Goal: Task Accomplishment & Management: Manage account settings

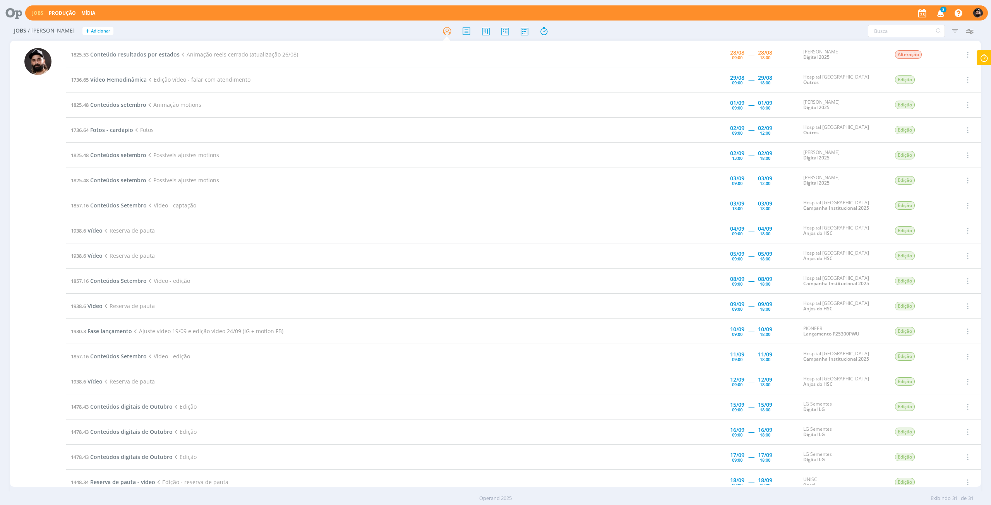
click at [987, 61] on icon at bounding box center [984, 57] width 14 height 15
click at [961, 81] on span "Conteúdo resultados por estados" at bounding box center [940, 83] width 84 height 16
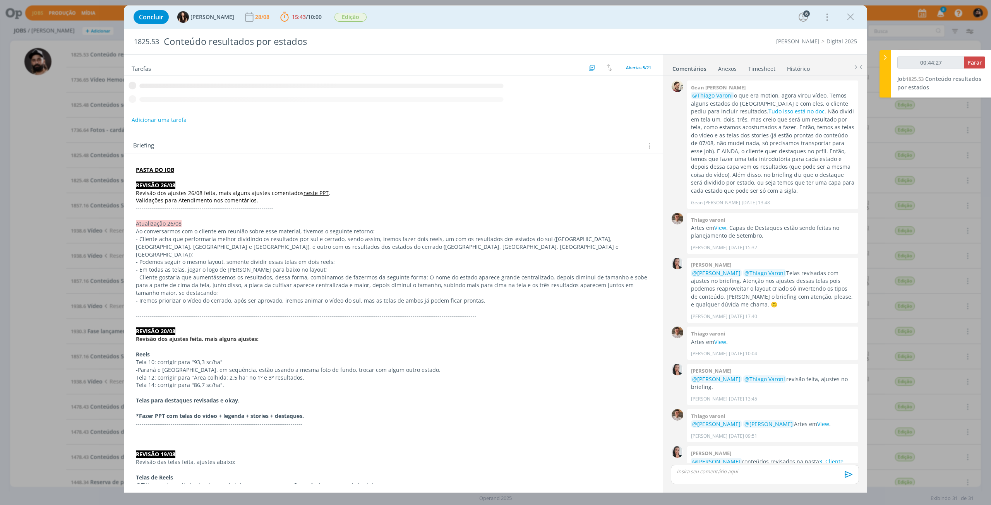
scroll to position [335, 0]
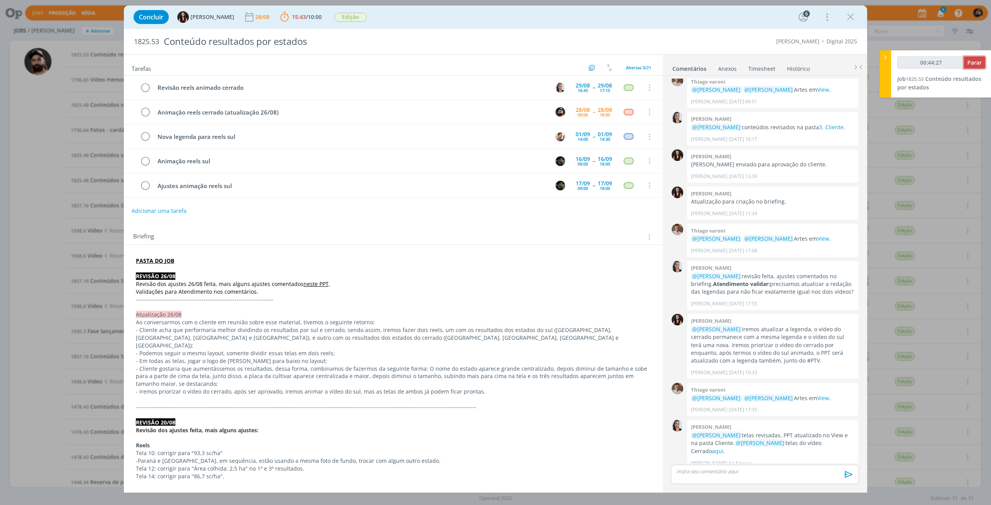
click at [975, 64] on span "Parar" at bounding box center [975, 62] width 14 height 7
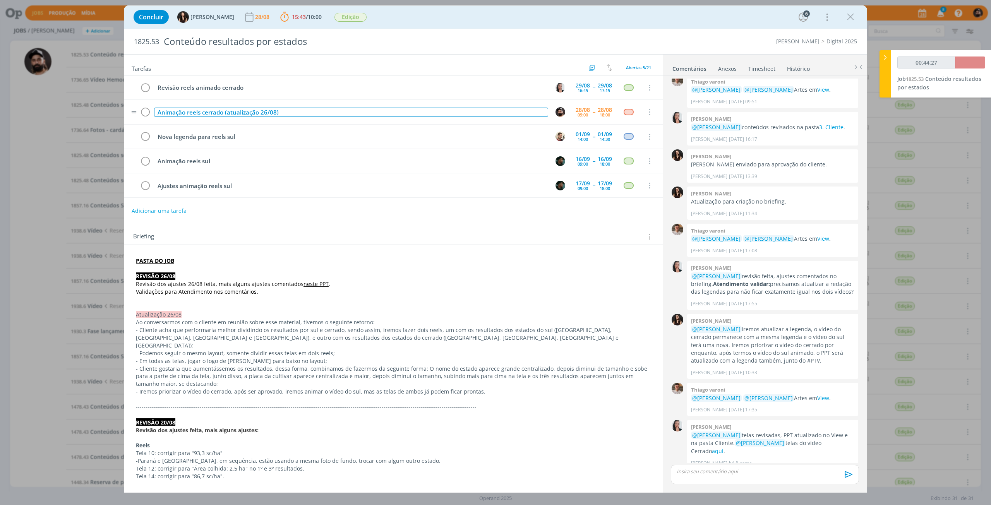
click at [330, 112] on div "Animação reels cerrado (atualização 26/08)" at bounding box center [351, 113] width 394 height 10
copy div "Animação reels cerrado (atualização 26/08)"
type input "00:45:00"
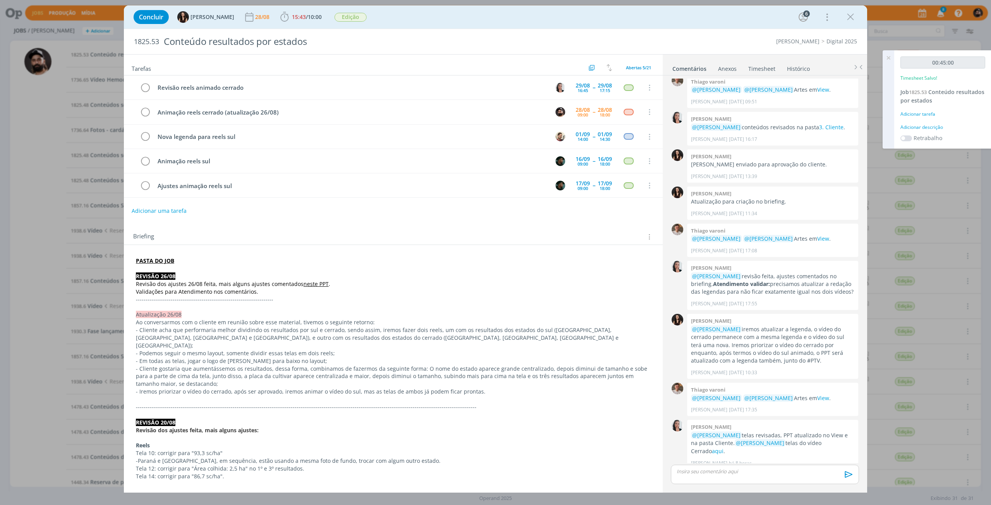
click at [932, 126] on div "Adicionar descrição" at bounding box center [943, 127] width 85 height 7
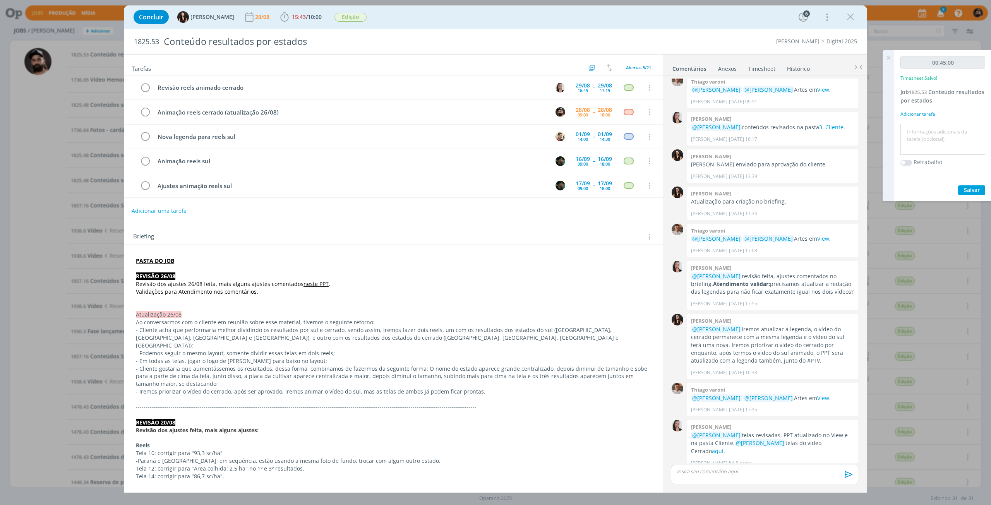
click at [934, 138] on textarea at bounding box center [943, 139] width 81 height 27
paste textarea "Animação reels cerrado (atualização 26/08)"
type textarea "Animação reels cerrado (atualização 26/08)"
click at [972, 182] on div "00:45:00 Timesheet Salvo! Job 1825.53 Conteúdo resultados por estados Adicionar…" at bounding box center [943, 125] width 97 height 151
click at [969, 190] on span "Salvar" at bounding box center [972, 189] width 16 height 7
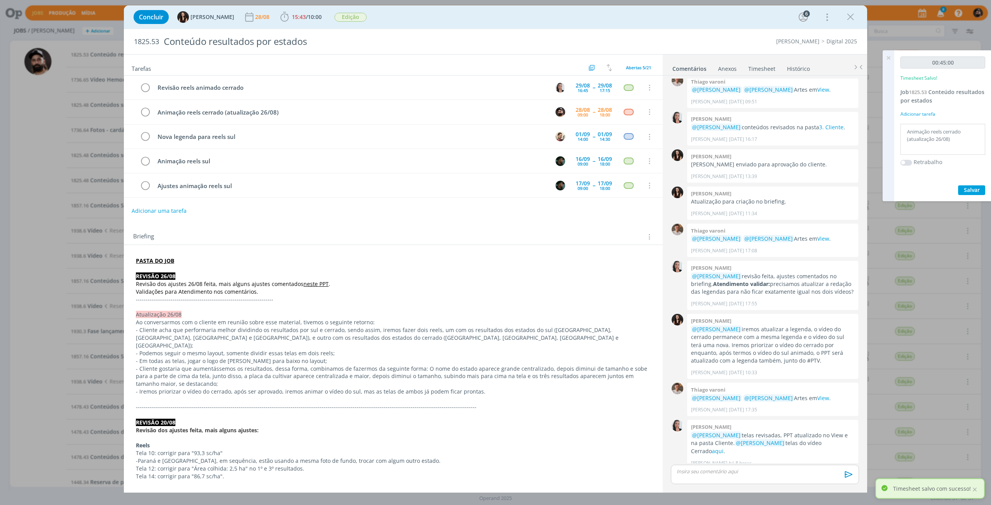
click at [892, 57] on icon at bounding box center [889, 57] width 14 height 15
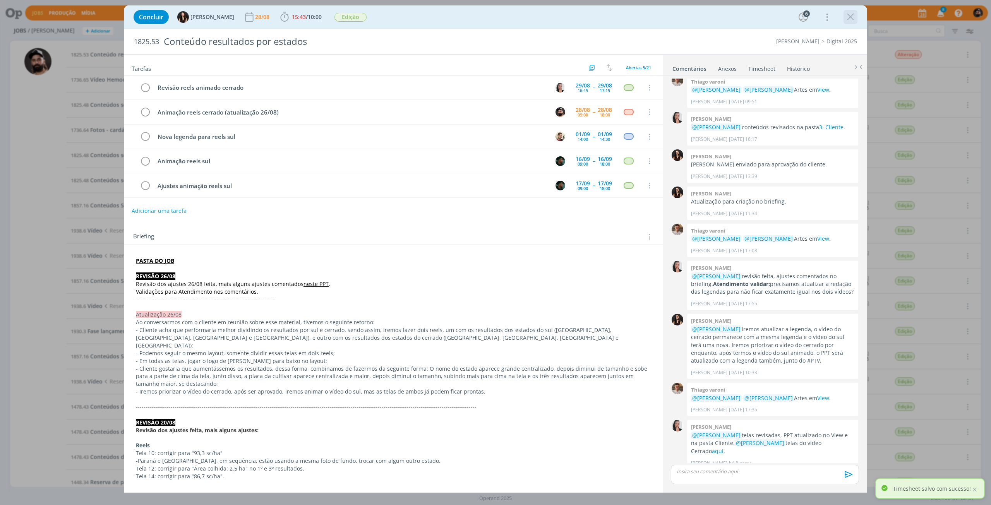
click at [855, 16] on icon "dialog" at bounding box center [851, 17] width 12 height 12
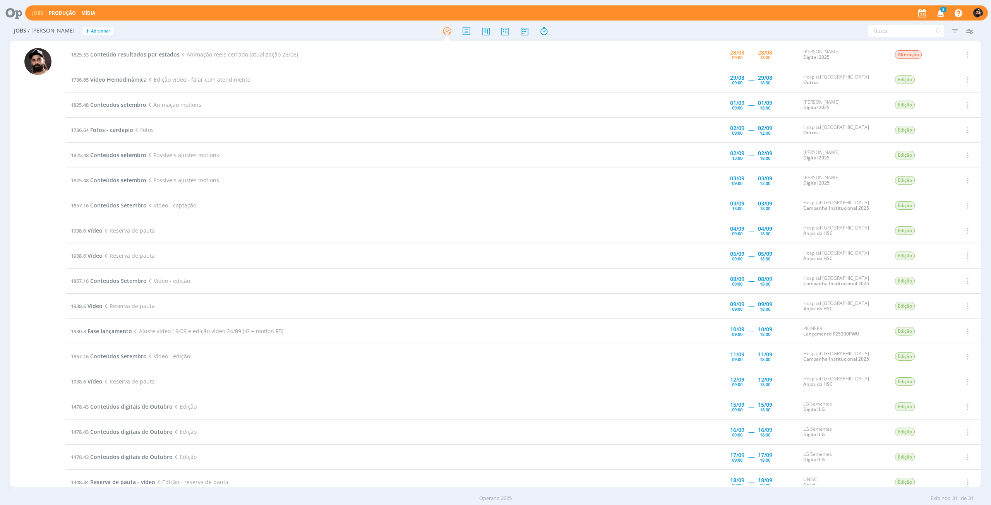
click at [155, 52] on span "Conteúdo resultados por estados" at bounding box center [134, 54] width 89 height 7
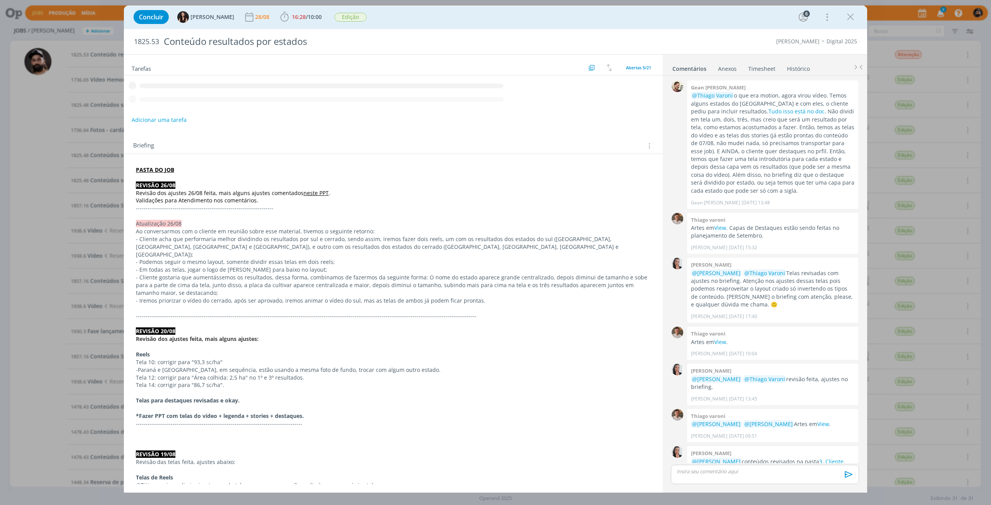
scroll to position [335, 0]
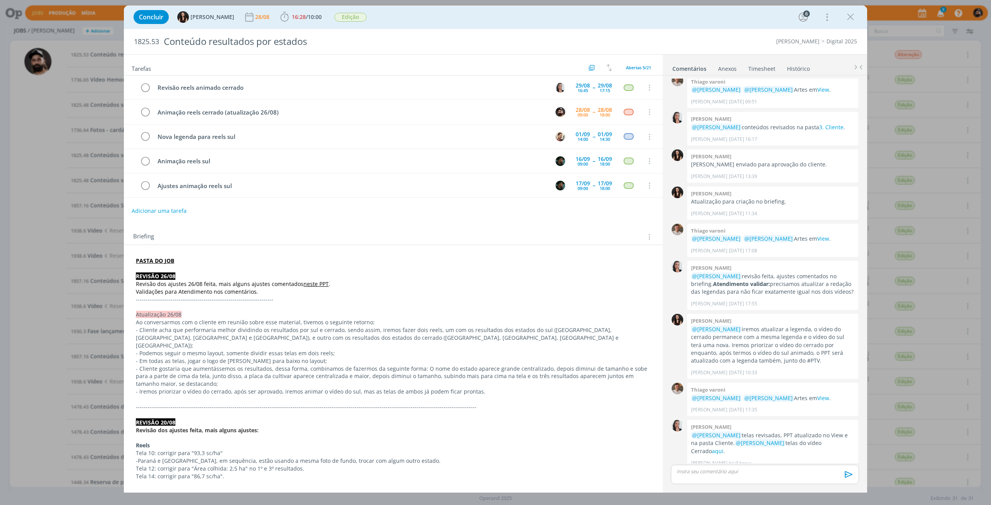
click at [767, 67] on link "Timesheet" at bounding box center [762, 67] width 28 height 11
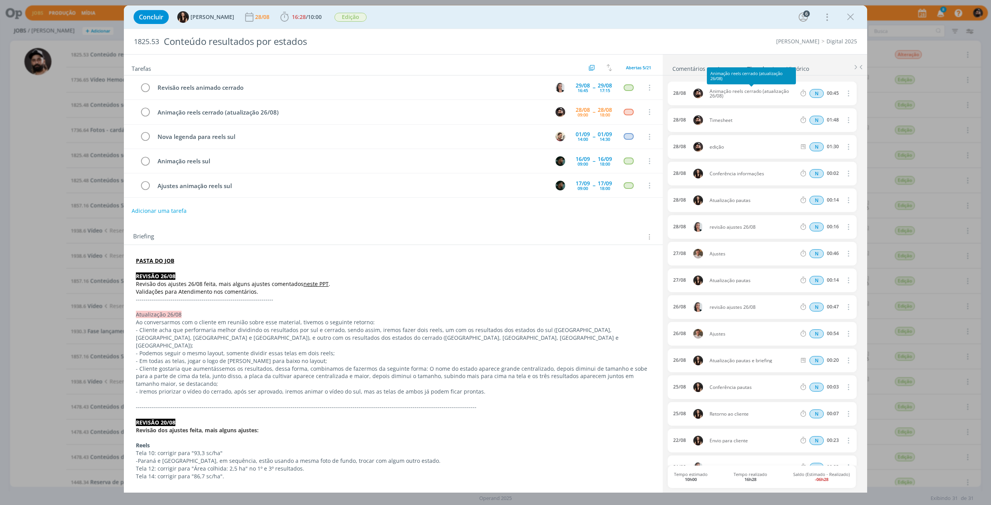
click at [738, 94] on span "Animação reels cerrado (atualização 26/08)" at bounding box center [753, 93] width 93 height 9
click at [715, 90] on span "Animação reels cerrado (atualização 26/08)" at bounding box center [753, 93] width 93 height 9
drag, startPoint x: 721, startPoint y: 94, endPoint x: 695, endPoint y: 82, distance: 28.6
click at [695, 82] on div "28/08 Animação reels cerrado (atualização 26/08) N 00:45 Excluir Editar" at bounding box center [762, 94] width 189 height 24
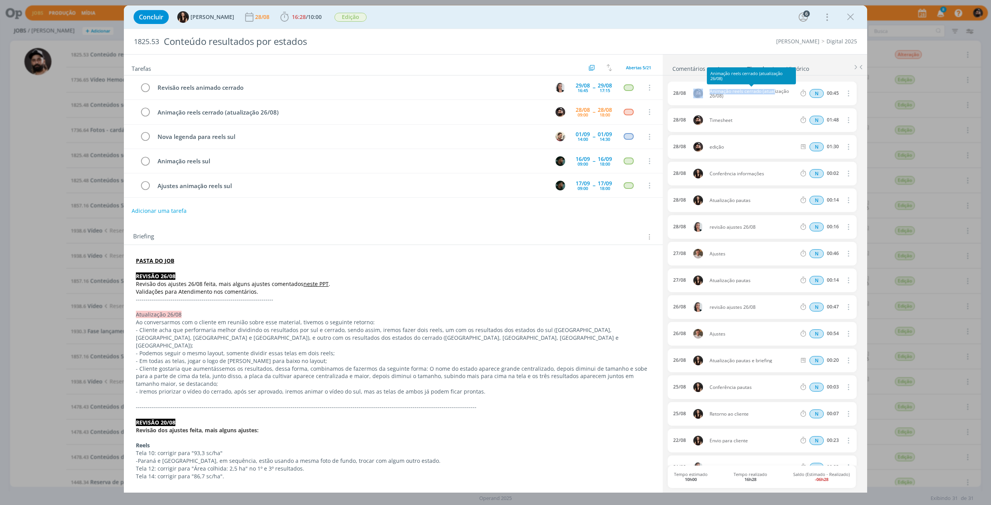
click at [715, 89] on span "Animação reels cerrado (atualização 26/08)" at bounding box center [753, 93] width 93 height 9
drag, startPoint x: 710, startPoint y: 90, endPoint x: 728, endPoint y: 97, distance: 19.5
click at [728, 97] on span "Animação reels cerrado (atualização 26/08)" at bounding box center [753, 93] width 93 height 9
copy span "Animação reels cerrado (atualização 26/08)"
click at [844, 122] on icon "dialog" at bounding box center [848, 119] width 9 height 9
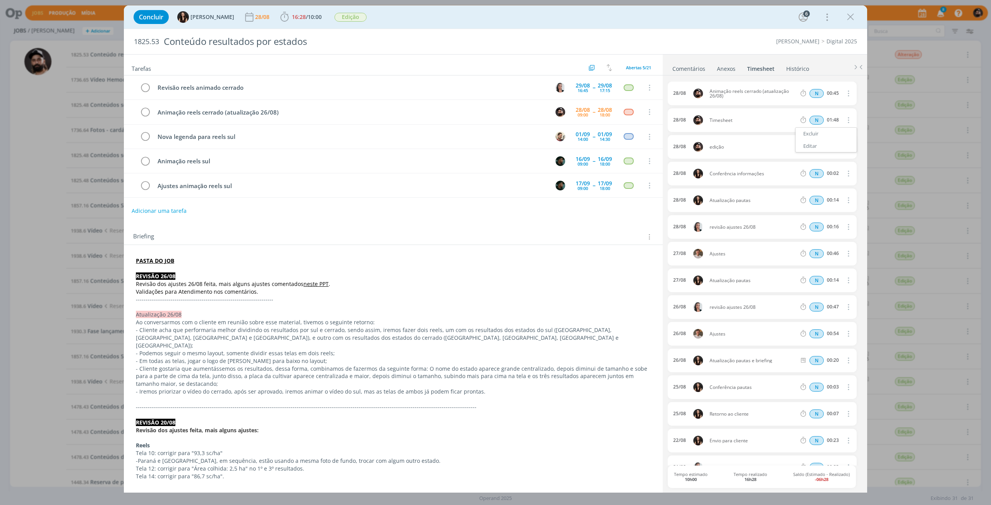
click at [816, 143] on link "Editar" at bounding box center [826, 146] width 61 height 12
click at [725, 121] on div "Timesheet" at bounding box center [731, 120] width 42 height 9
click at [0, 0] on div "Animação reels cerrado (atualização 26/08)" at bounding box center [0, 0] width 0 height 0
click at [845, 143] on icon "dialog" at bounding box center [848, 146] width 9 height 9
click at [725, 146] on span "edição" at bounding box center [753, 147] width 93 height 5
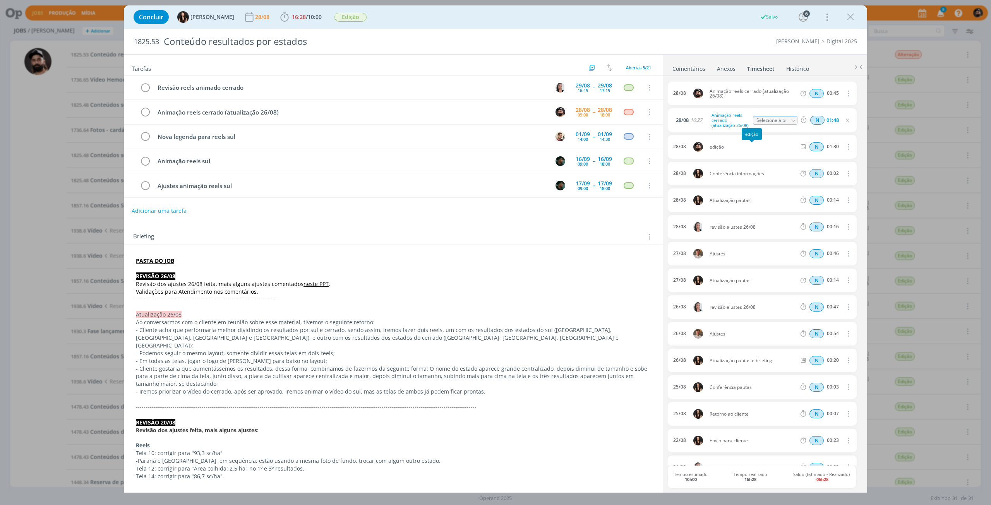
click at [720, 146] on span "edição" at bounding box center [753, 147] width 93 height 5
click at [845, 148] on icon "dialog" at bounding box center [848, 146] width 9 height 9
click at [757, 143] on div "28/08 edição N 01:30 Excluir" at bounding box center [762, 147] width 189 height 24
click at [844, 147] on icon "dialog" at bounding box center [848, 146] width 9 height 9
click at [848, 119] on icon "dialog" at bounding box center [848, 120] width 6 height 6
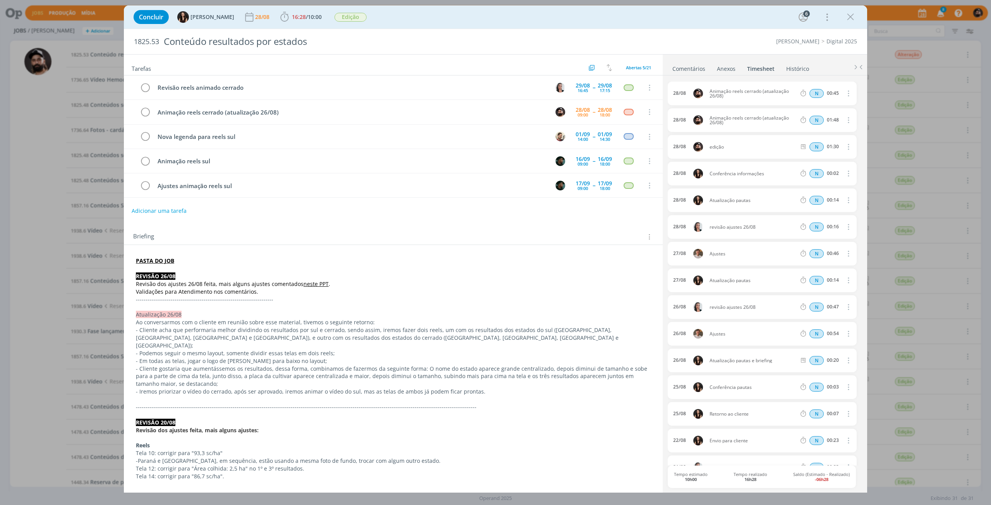
click at [850, 148] on button "dialog" at bounding box center [848, 147] width 19 height 13
click at [829, 170] on link "Editar" at bounding box center [826, 173] width 61 height 12
click at [722, 144] on div "edição" at bounding box center [731, 147] width 42 height 9
click at [746, 137] on div "[DATE] 13:49 Animação reels cerrado (atualização 26/08) Selecione a tarefa N 01…" at bounding box center [762, 147] width 189 height 24
click at [144, 116] on icon "dialog" at bounding box center [145, 112] width 11 height 12
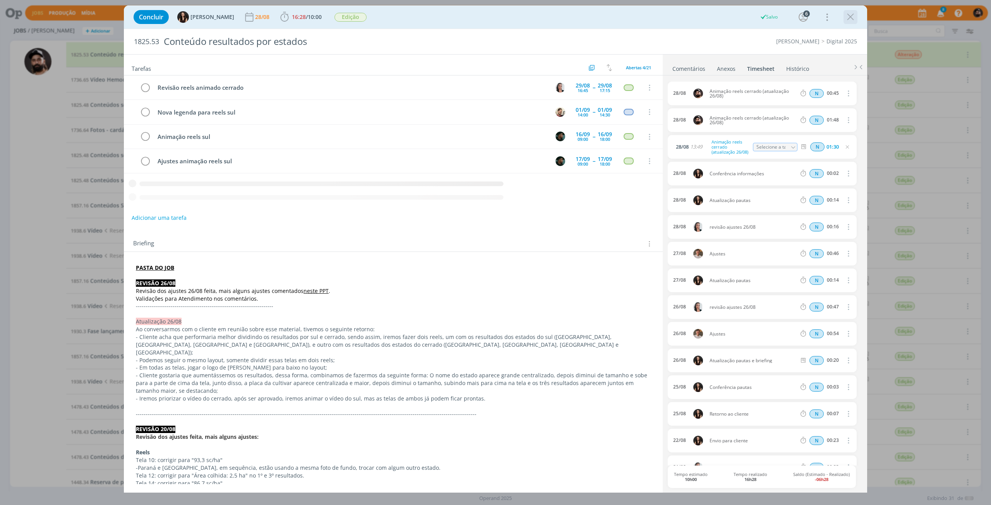
click at [849, 18] on icon "dialog" at bounding box center [851, 17] width 12 height 12
